Goal: Information Seeking & Learning: Check status

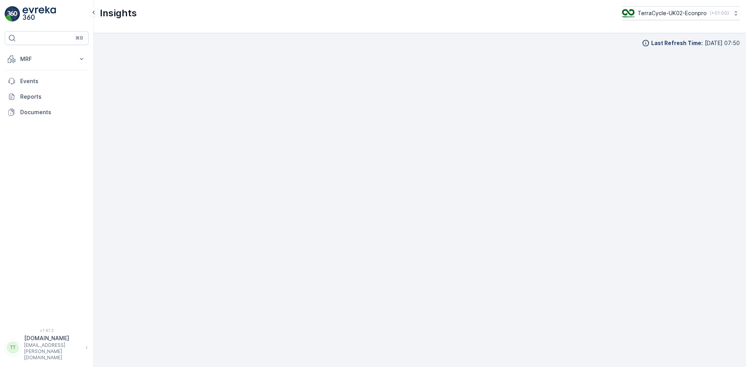
scroll to position [8, 0]
drag, startPoint x: 481, startPoint y: 28, endPoint x: 536, endPoint y: 10, distance: 57.8
click at [484, 27] on div "Insights TerraCycle-UK02-Econpro ( +01:00 )" at bounding box center [420, 16] width 652 height 33
click at [674, 15] on p "TerraCycle-UK02-Econpro" at bounding box center [671, 13] width 69 height 8
type input "fr"
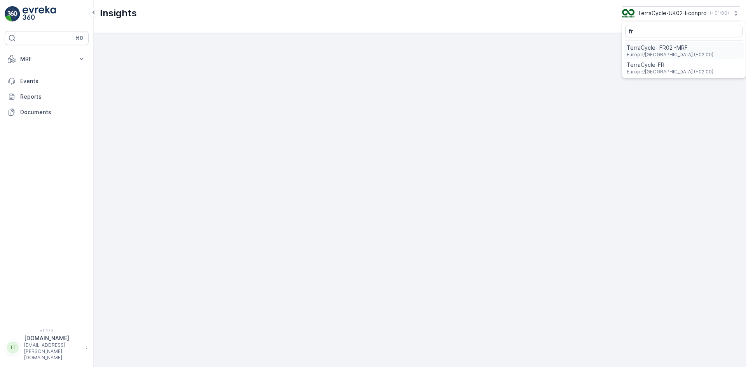
click at [655, 49] on span "TerraCycle- FR02 -MRF" at bounding box center [670, 48] width 87 height 8
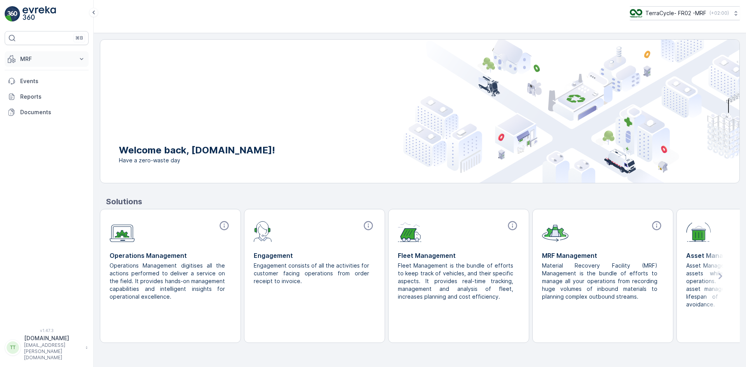
click at [40, 58] on p "MRF" at bounding box center [46, 59] width 53 height 8
click at [47, 72] on p "Insights TerraCycle" at bounding box center [45, 72] width 50 height 8
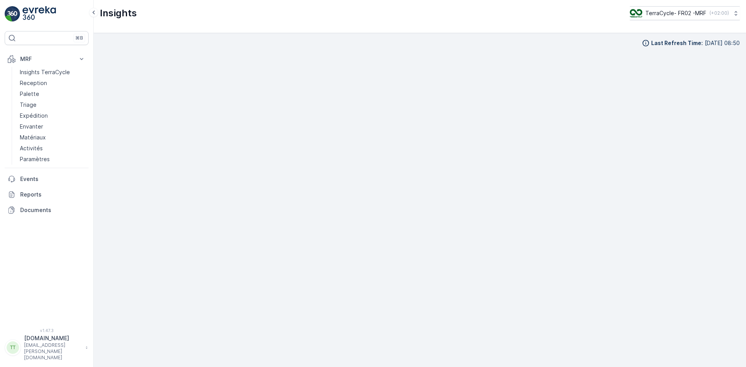
scroll to position [8, 0]
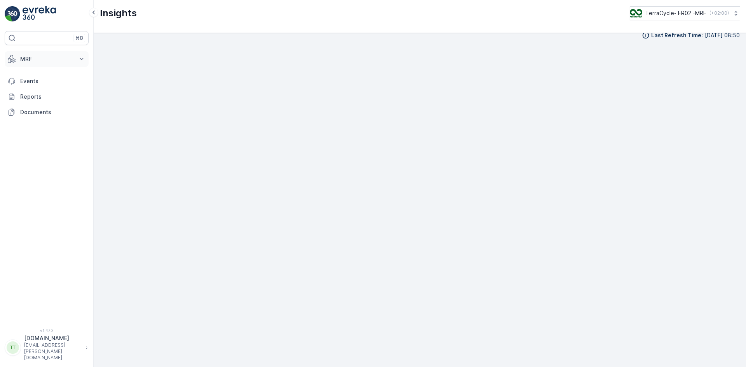
click at [29, 59] on p "MRF" at bounding box center [46, 59] width 53 height 8
click at [33, 104] on p "Triage" at bounding box center [28, 105] width 17 height 8
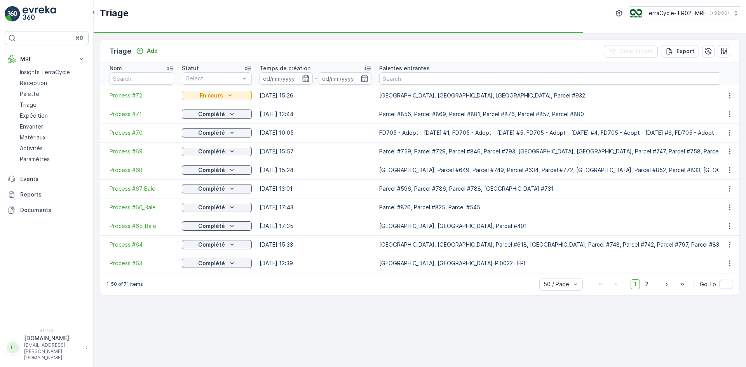
click at [122, 94] on span "Process #72" at bounding box center [142, 96] width 64 height 8
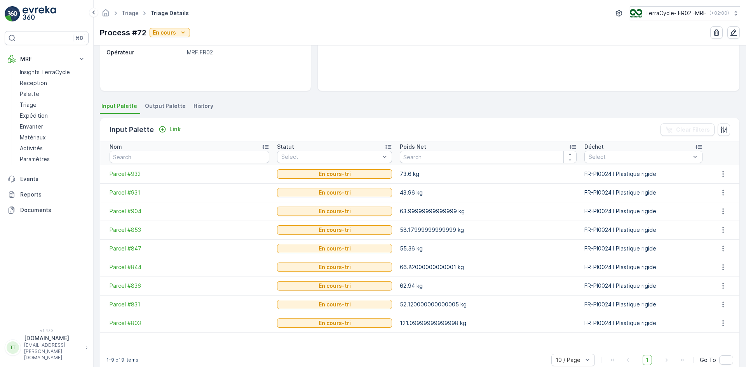
scroll to position [117, 0]
click at [168, 106] on span "Output Palette" at bounding box center [165, 105] width 41 height 8
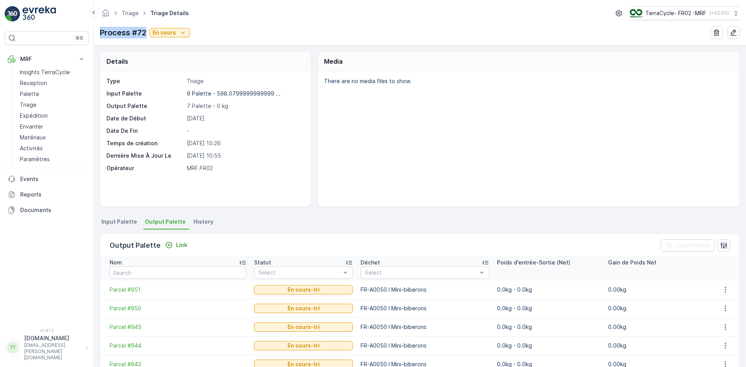
drag, startPoint x: 98, startPoint y: 31, endPoint x: 145, endPoint y: 31, distance: 47.0
click at [145, 31] on div "Triage Triage Details TerraCycle- FR02 -MRF ( +02:00 ) Process #72 En cours" at bounding box center [420, 22] width 652 height 45
copy p "Process #72"
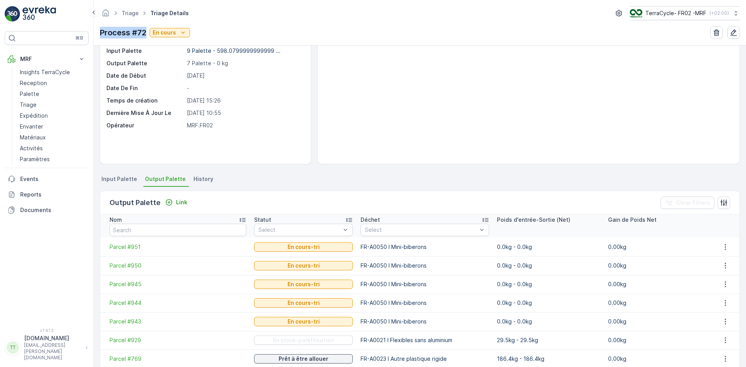
scroll to position [77, 0]
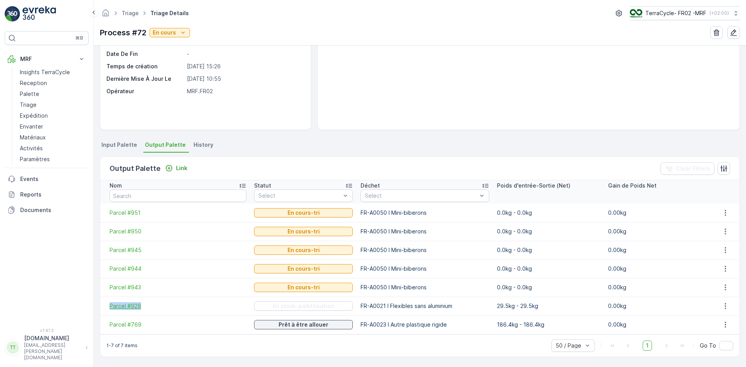
drag, startPoint x: 106, startPoint y: 308, endPoint x: 142, endPoint y: 307, distance: 35.4
click at [142, 307] on td "Parcel #929" at bounding box center [175, 306] width 150 height 19
copy span "Parcel #929"
drag, startPoint x: 101, startPoint y: 325, endPoint x: 143, endPoint y: 325, distance: 42.0
click at [143, 325] on td "Parcel #769" at bounding box center [175, 324] width 150 height 19
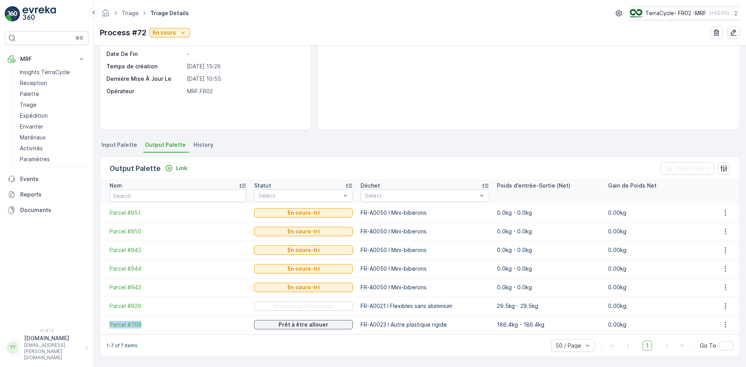
copy span "Parcel #769"
